Goal: Information Seeking & Learning: Check status

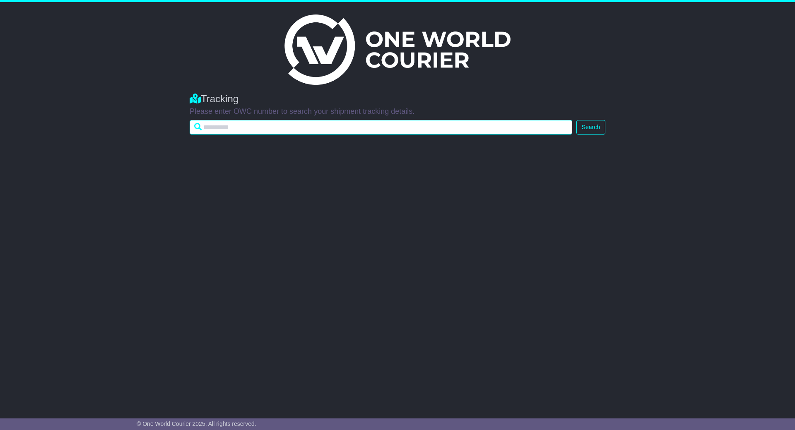
click at [255, 127] on input "text" at bounding box center [381, 127] width 383 height 14
paste input "**********"
type input "**********"
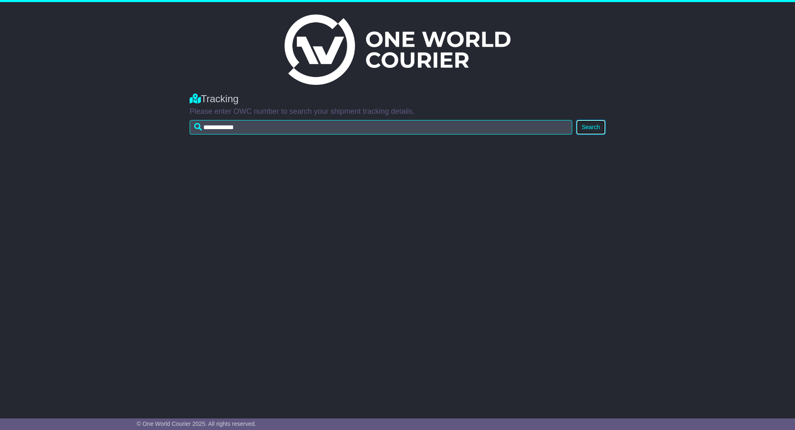
click at [602, 127] on button "Search" at bounding box center [590, 127] width 29 height 14
